Goal: Information Seeking & Learning: Stay updated

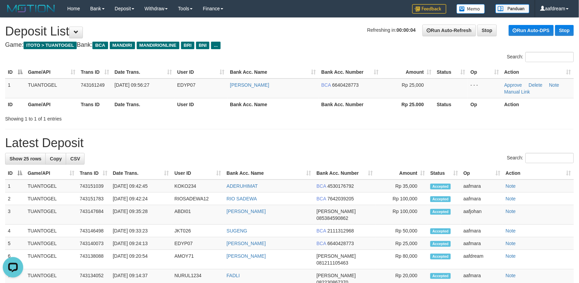
drag, startPoint x: 248, startPoint y: 127, endPoint x: 127, endPoint y: 21, distance: 160.9
